Goal: Find specific page/section: Find specific page/section

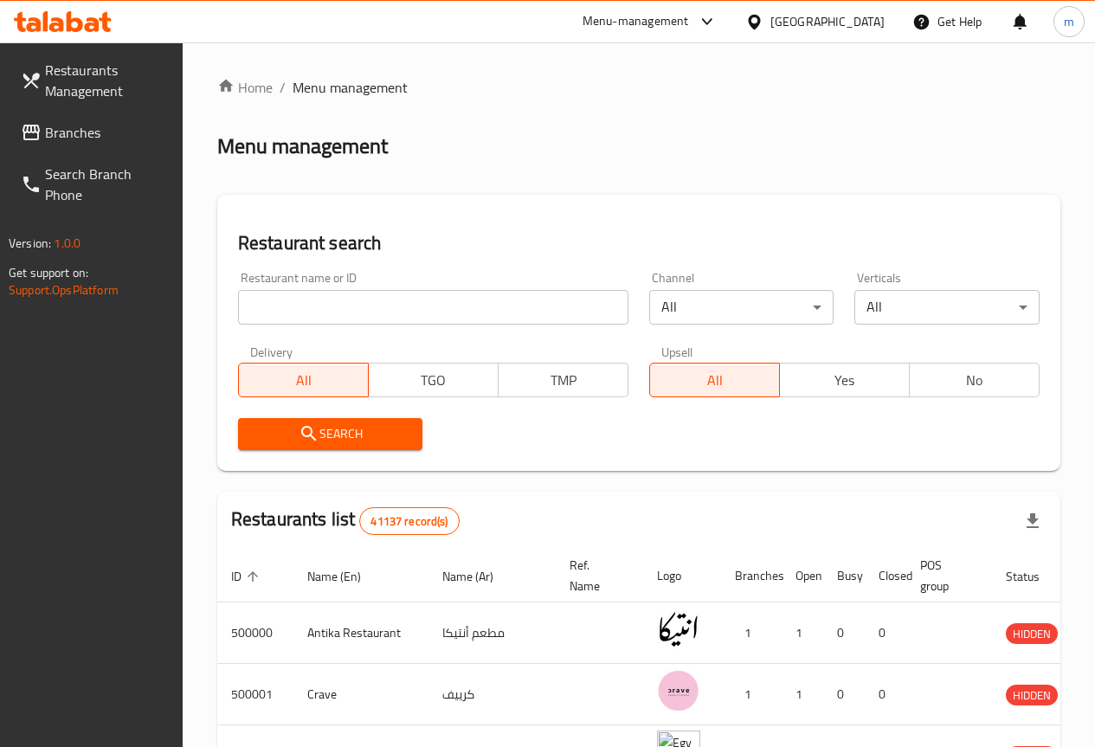
click at [863, 17] on div "[GEOGRAPHIC_DATA]" at bounding box center [827, 21] width 114 height 19
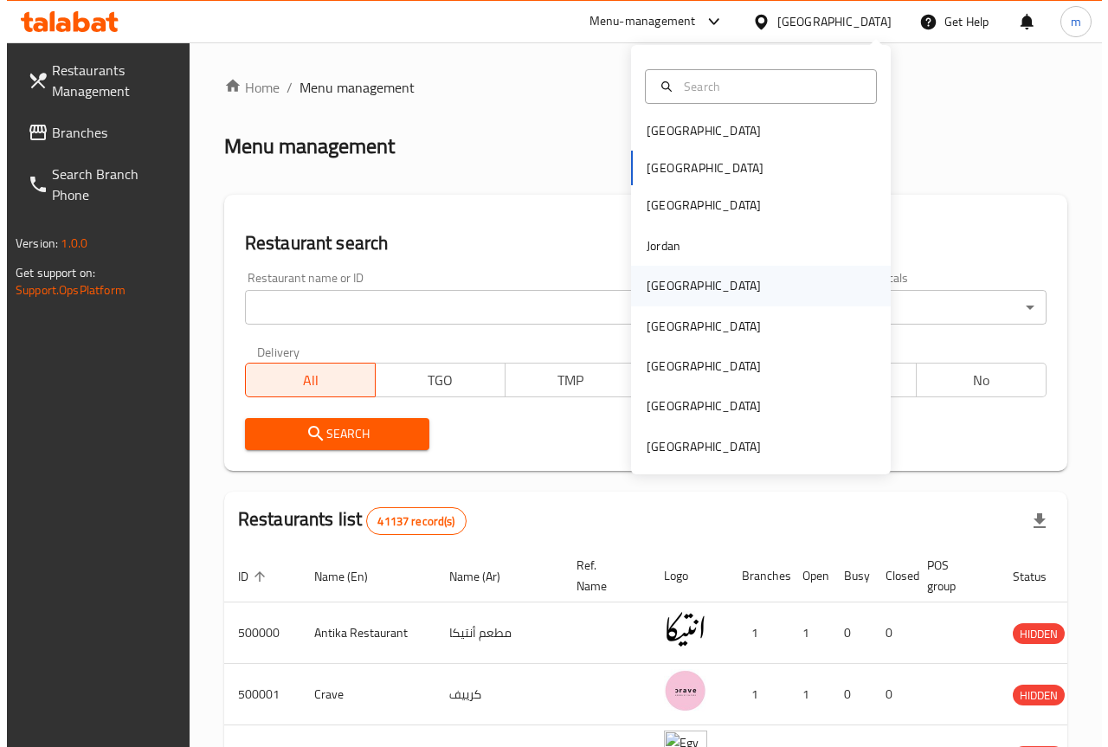
scroll to position [10, 0]
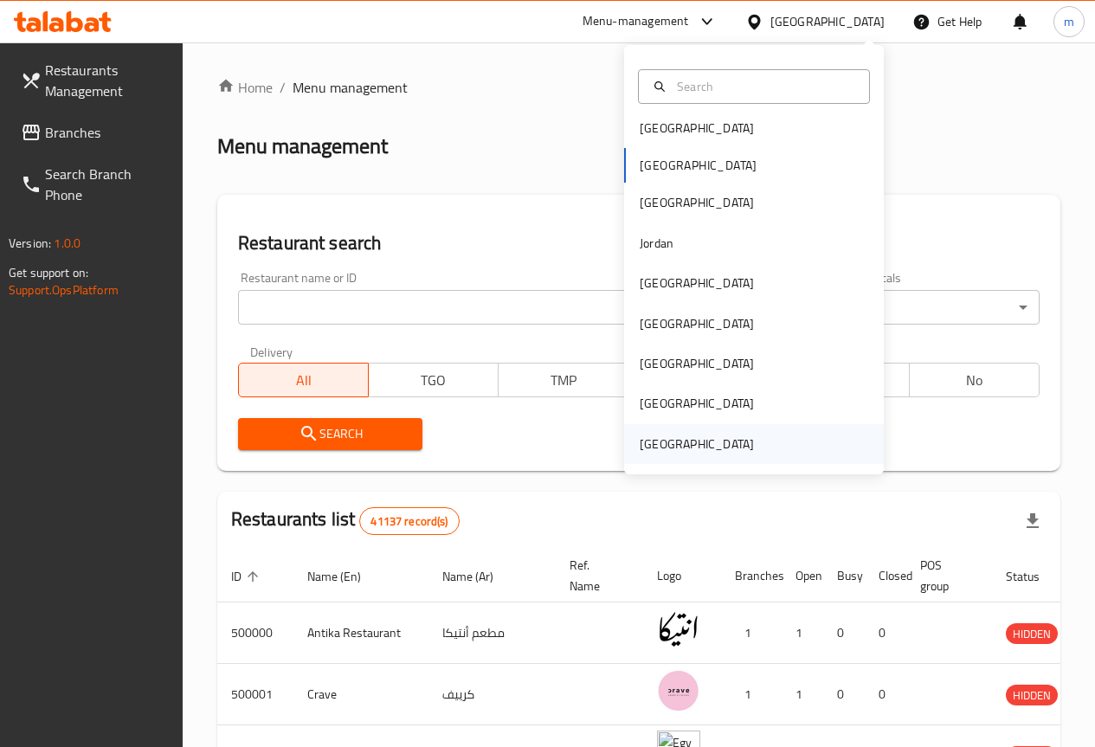
click at [708, 436] on div "[GEOGRAPHIC_DATA]" at bounding box center [696, 443] width 114 height 19
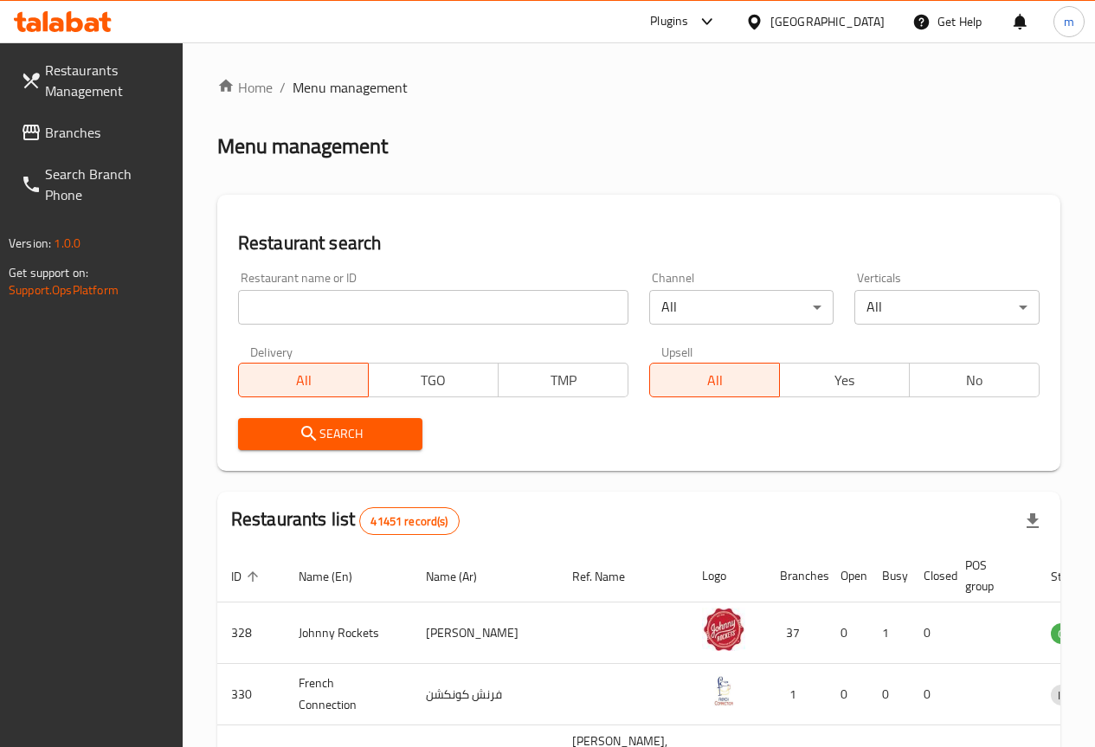
click at [385, 307] on input "search" at bounding box center [433, 307] width 390 height 35
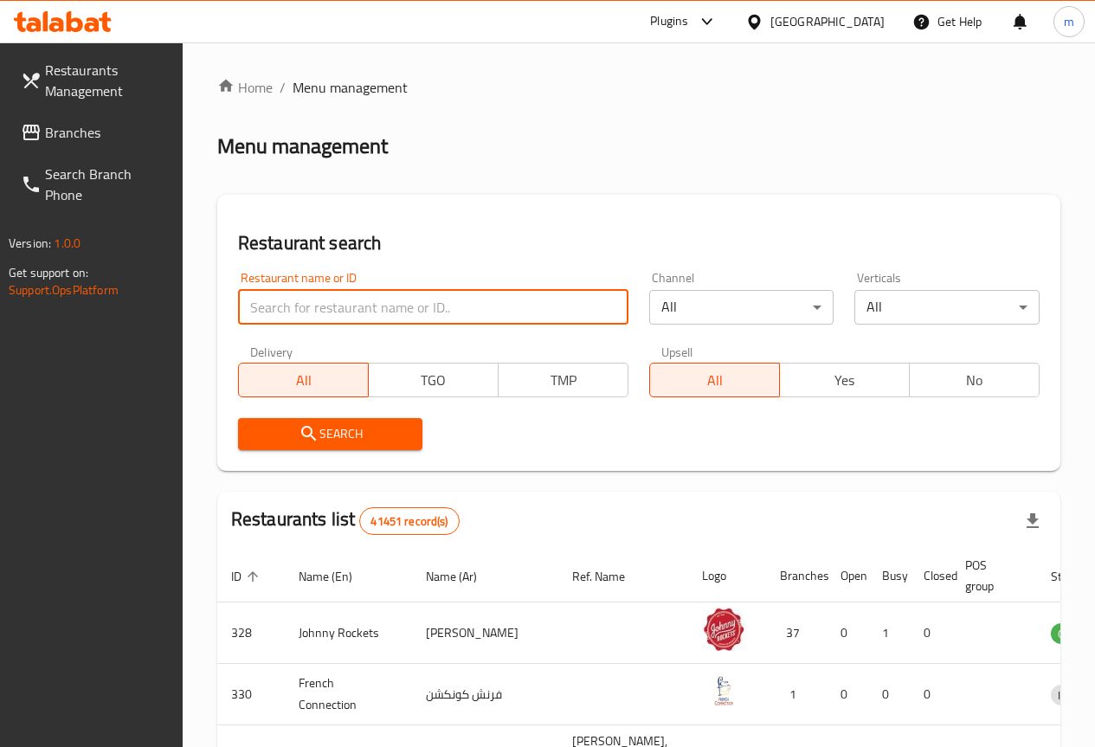
drag, startPoint x: 385, startPoint y: 307, endPoint x: 337, endPoint y: 309, distance: 47.6
paste input "778020"
type input "778020"
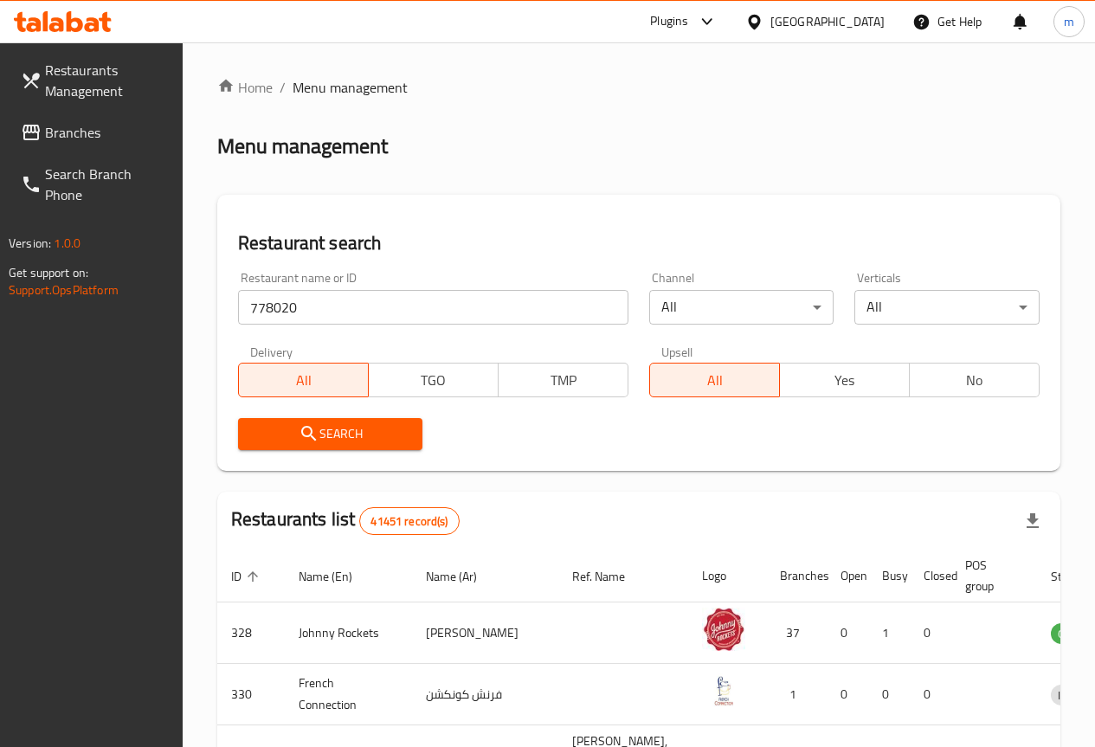
click at [361, 424] on span "Search" at bounding box center [330, 434] width 157 height 22
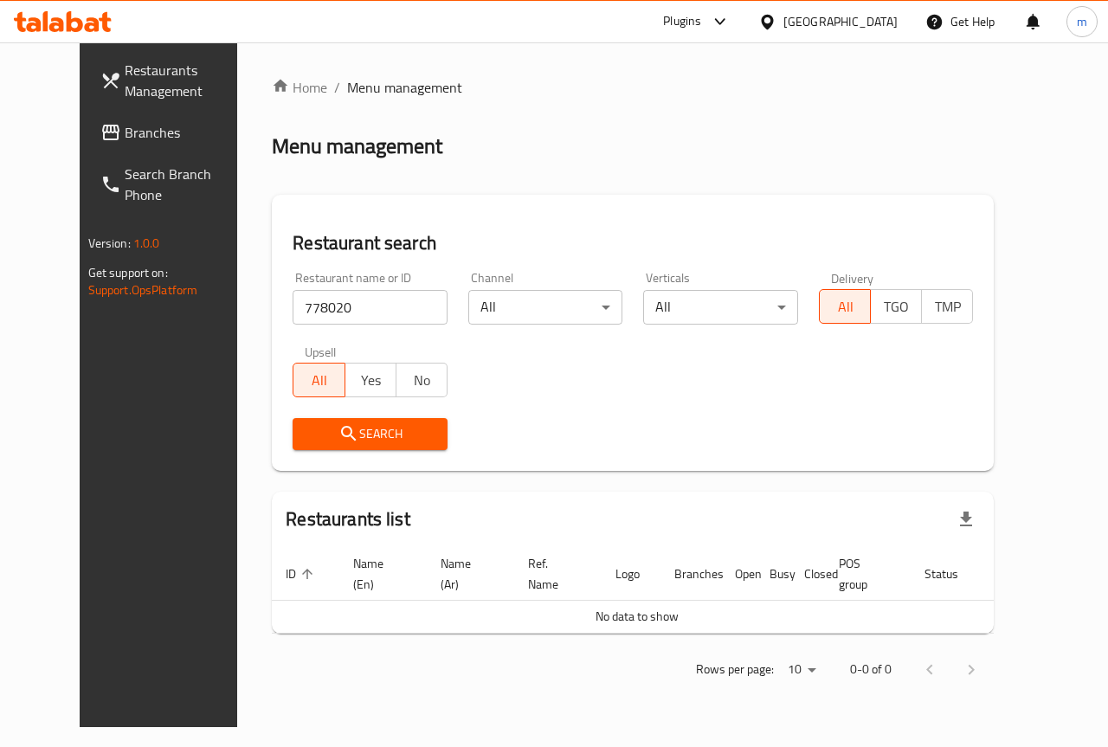
click at [125, 132] on span "Branches" at bounding box center [188, 132] width 126 height 21
